Goal: Task Accomplishment & Management: Manage account settings

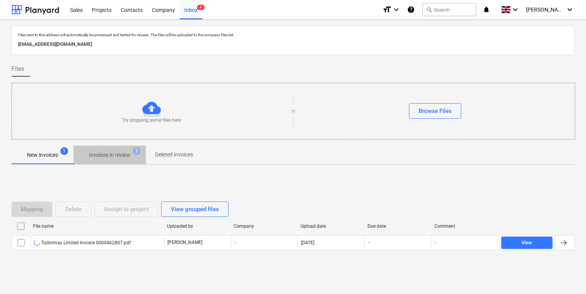
click at [121, 155] on p "Invoices in review" at bounding box center [110, 155] width 42 height 8
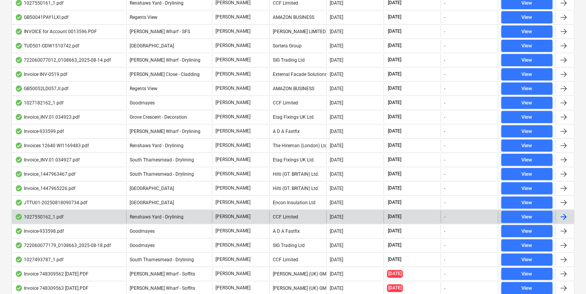
scroll to position [114, 0]
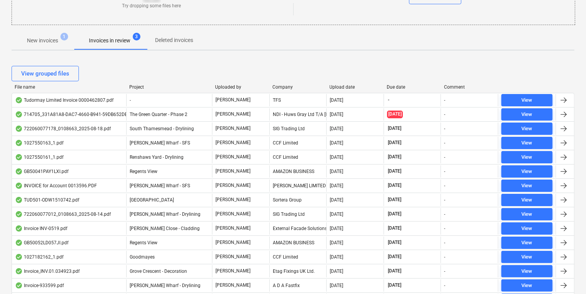
click at [168, 85] on div "Project" at bounding box center [169, 86] width 80 height 5
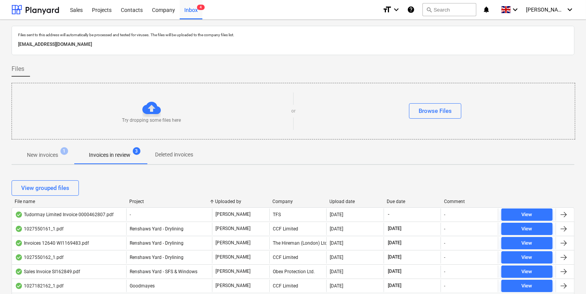
scroll to position [154, 0]
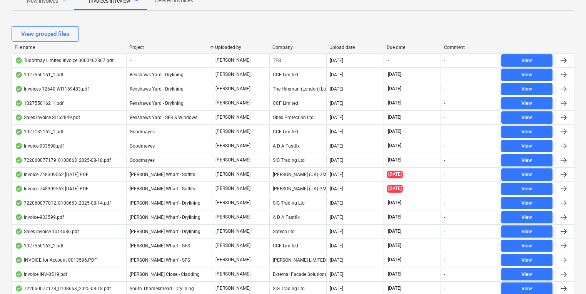
click at [351, 43] on div "View grouped files" at bounding box center [293, 34] width 563 height 22
click at [351, 45] on div "Upload date" at bounding box center [355, 47] width 51 height 5
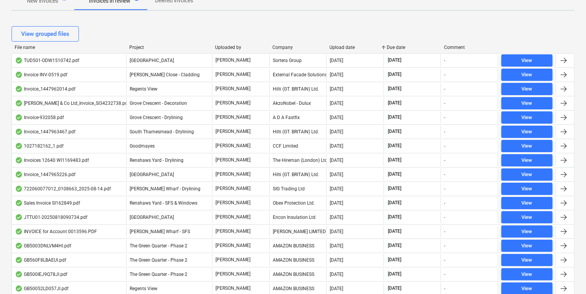
scroll to position [0, 0]
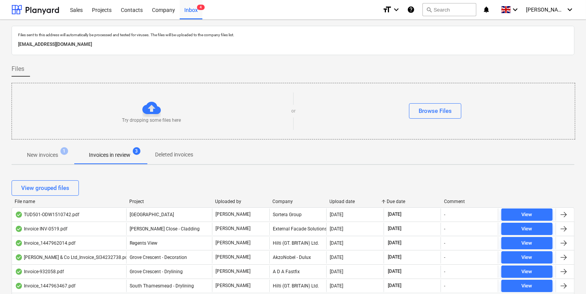
click at [46, 158] on p "New invoices" at bounding box center [42, 155] width 31 height 8
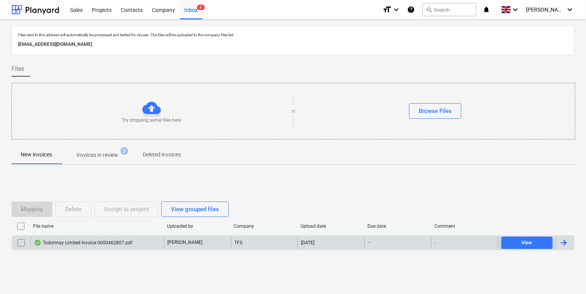
click at [95, 240] on div "Tudormay Limited Invoice 0000462807.pdf" at bounding box center [83, 242] width 98 height 6
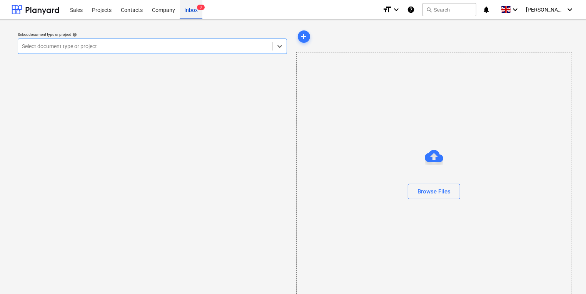
click at [188, 9] on div "Inbox 3" at bounding box center [191, 10] width 23 height 20
